Goal: Task Accomplishment & Management: Use online tool/utility

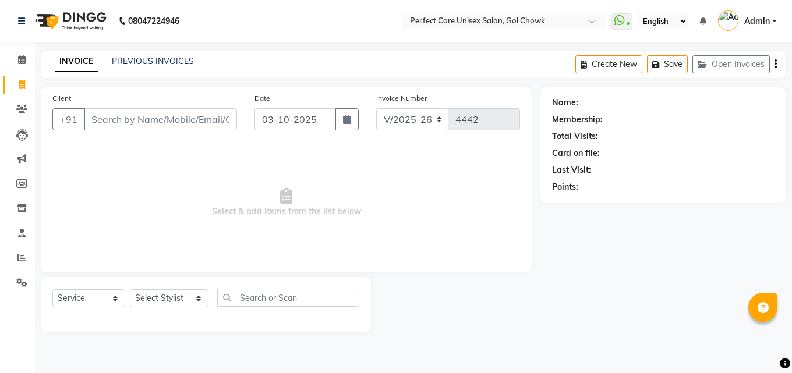
select select "4751"
select select "service"
click at [134, 68] on div "INVOICE PREVIOUS INVOICES" at bounding box center [124, 61] width 167 height 13
click at [134, 66] on link "PREVIOUS INVOICES" at bounding box center [153, 61] width 82 height 10
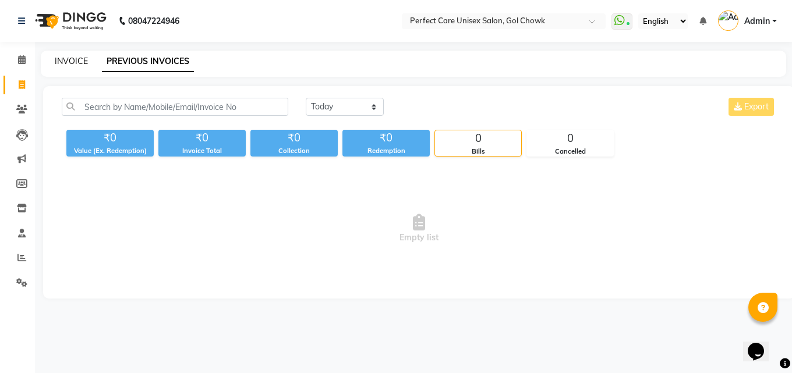
click at [67, 57] on link "INVOICE" at bounding box center [71, 61] width 33 height 10
select select "service"
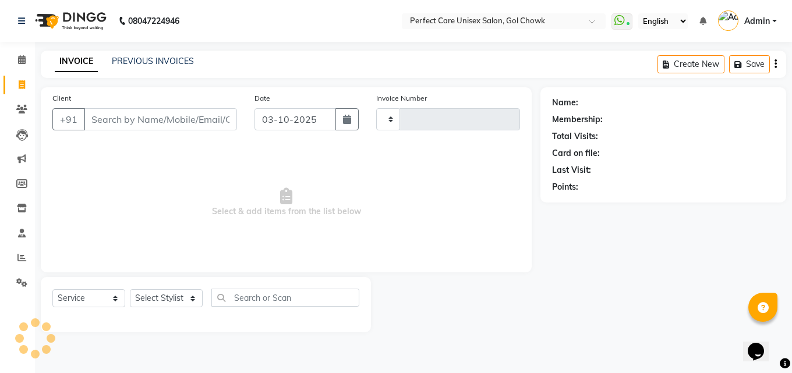
type input "4442"
select select "4751"
